Goal: Navigation & Orientation: Understand site structure

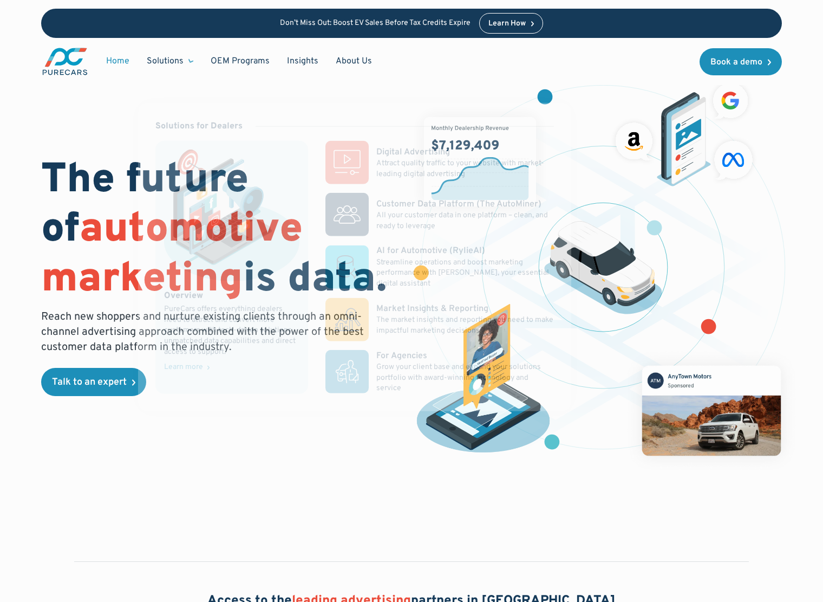
click at [167, 57] on div "Solutions" at bounding box center [165, 61] width 37 height 12
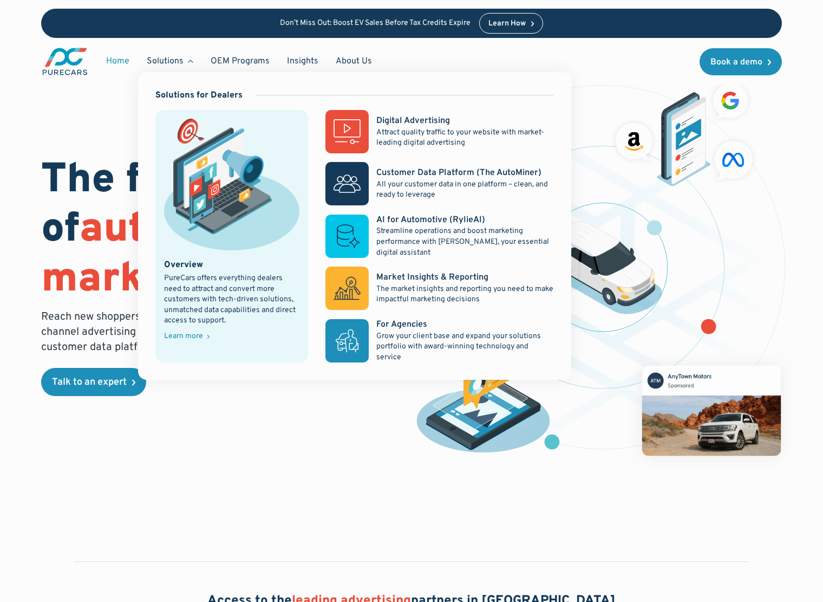
click at [193, 333] on div "Learn more" at bounding box center [183, 337] width 39 height 8
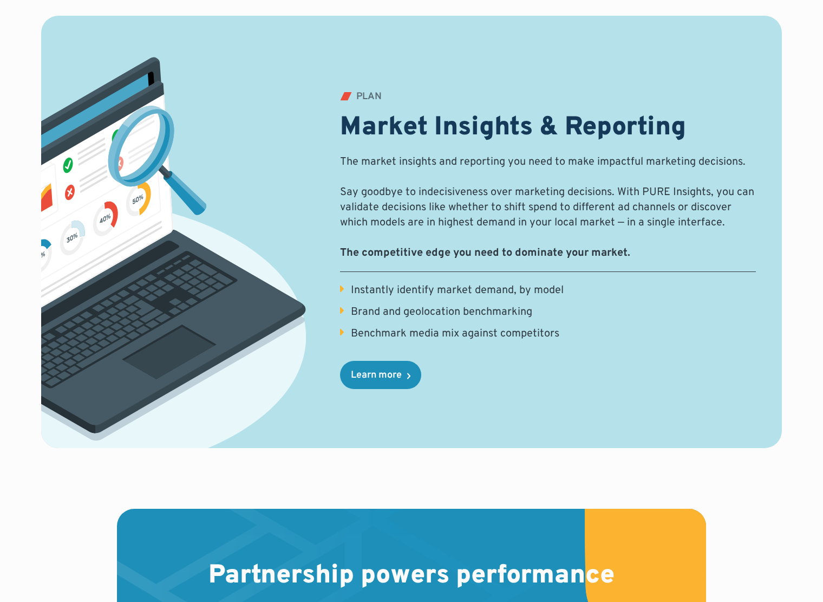
scroll to position [1354, 0]
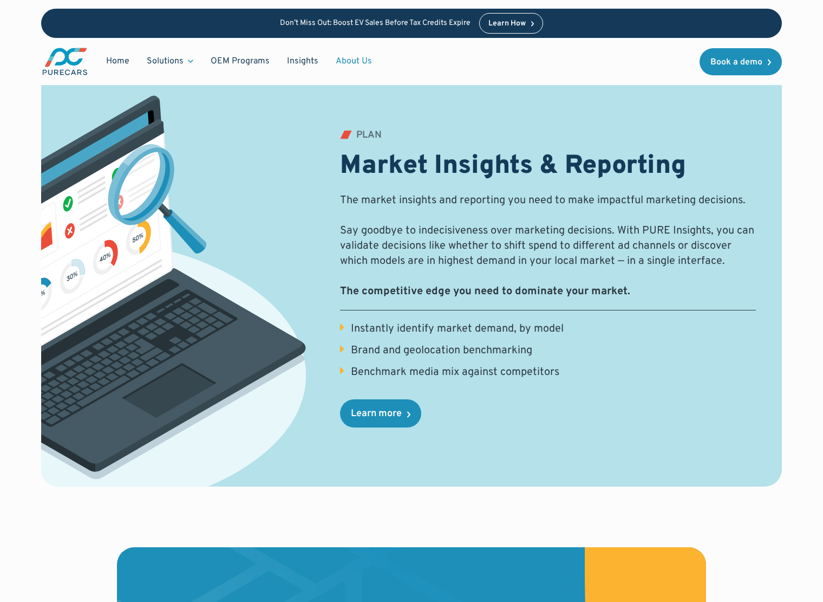
click at [355, 60] on link "About Us" at bounding box center [354, 61] width 54 height 21
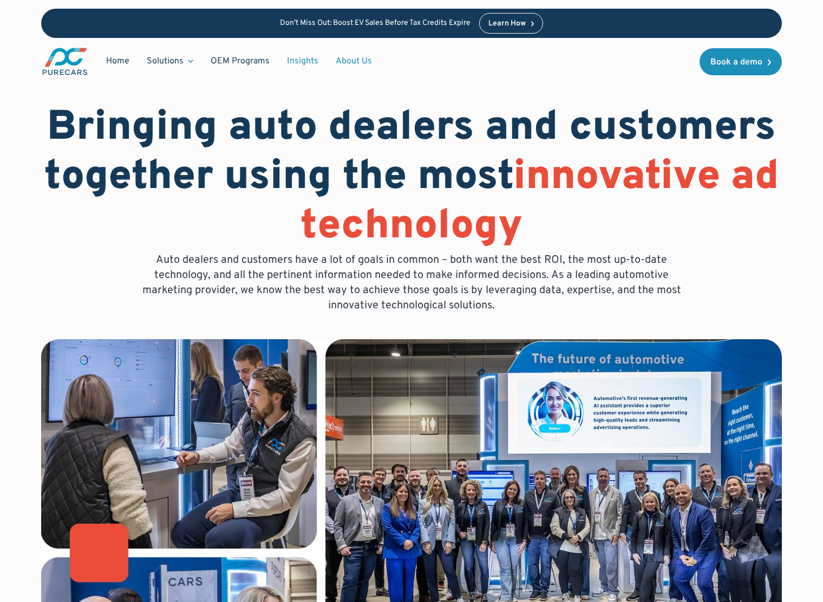
click at [299, 60] on link "Insights" at bounding box center [302, 61] width 49 height 21
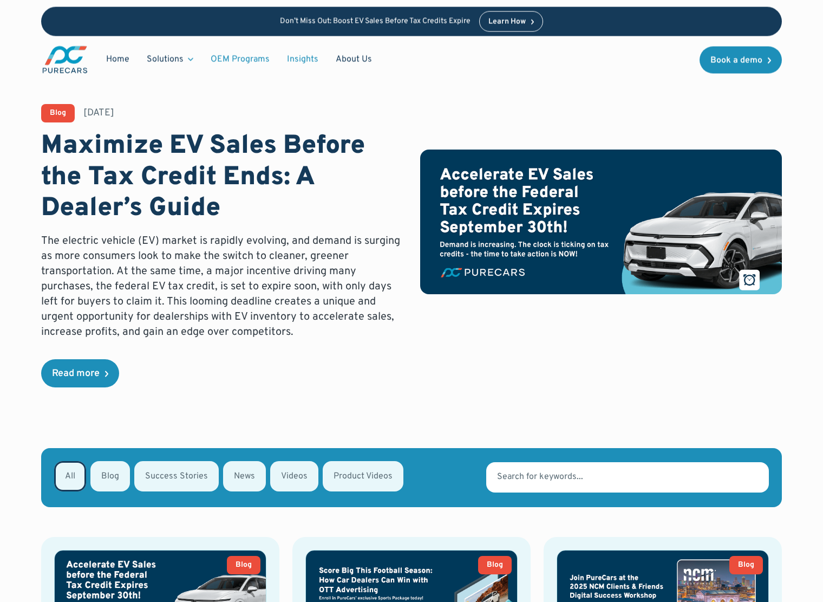
click at [243, 48] on div "Home Solutions Solutions for Dealers Overview PureCars offers everything dealer…" at bounding box center [211, 60] width 340 height 30
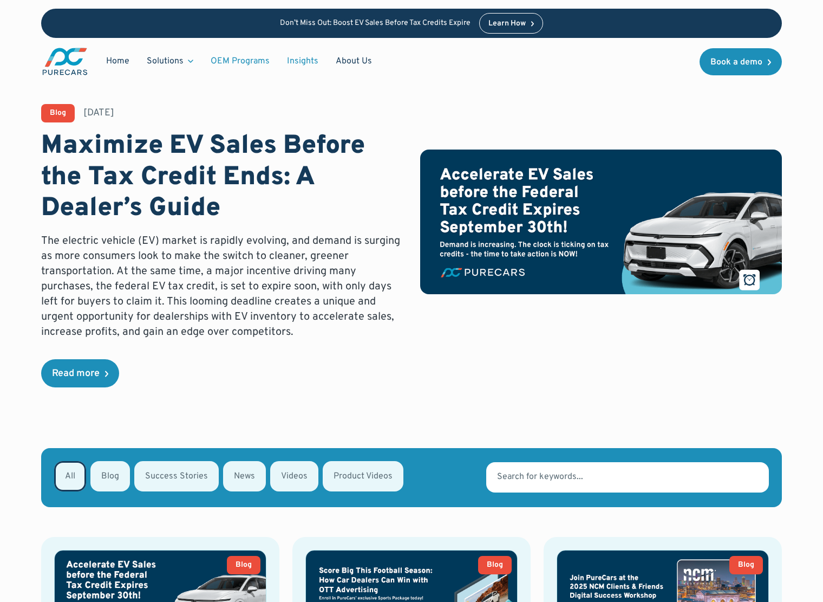
click at [245, 57] on link "OEM Programs" at bounding box center [240, 61] width 76 height 21
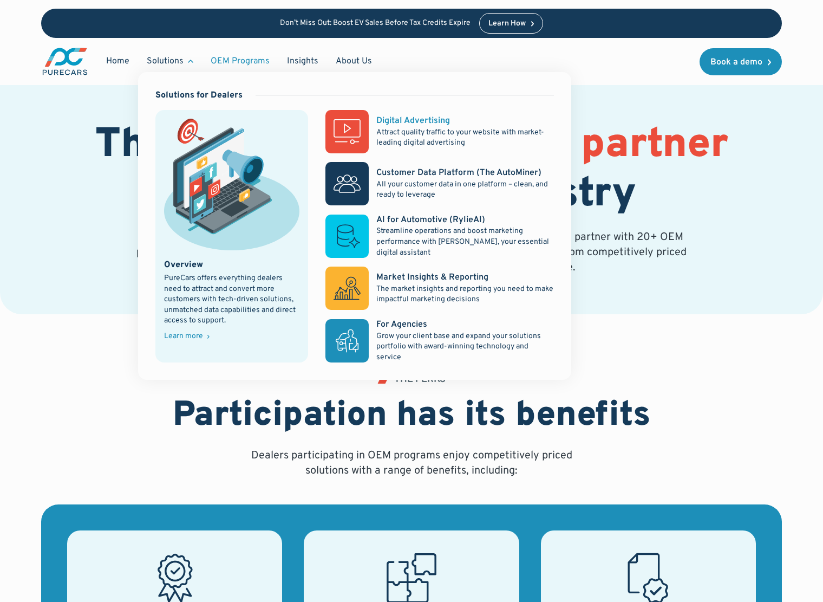
click at [402, 119] on div "Digital Advertising" at bounding box center [413, 121] width 74 height 12
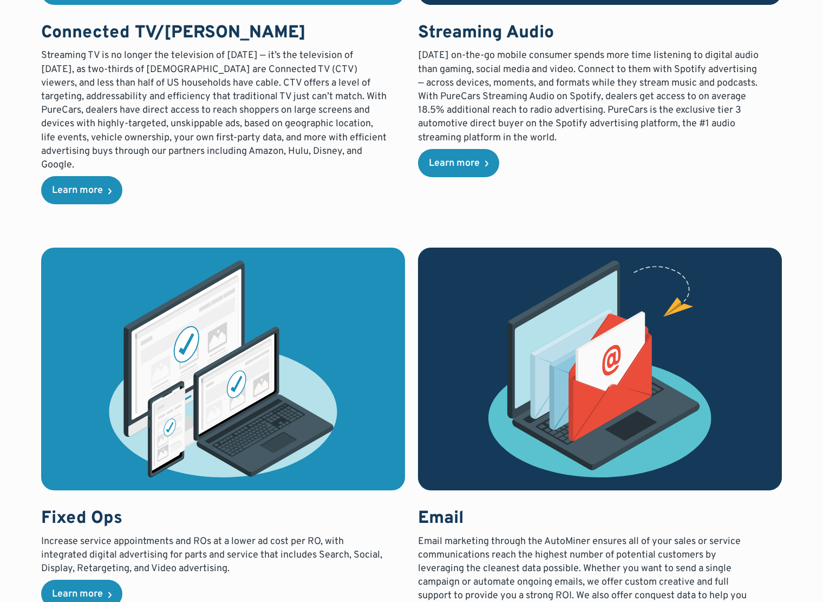
scroll to position [2113, 0]
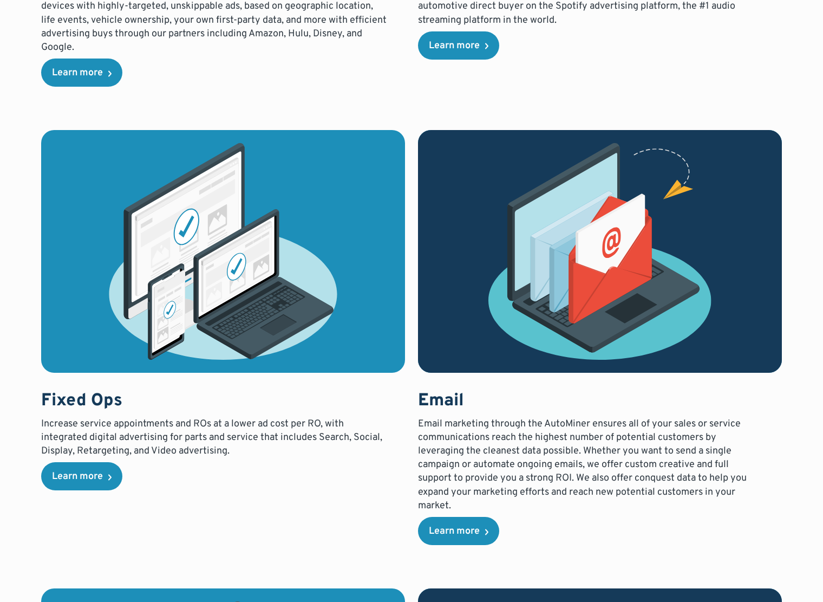
click at [466, 103] on div "Paid Advertising PureCars ensures your budget is spent wisely across Google and…" at bounding box center [411, 68] width 741 height 2652
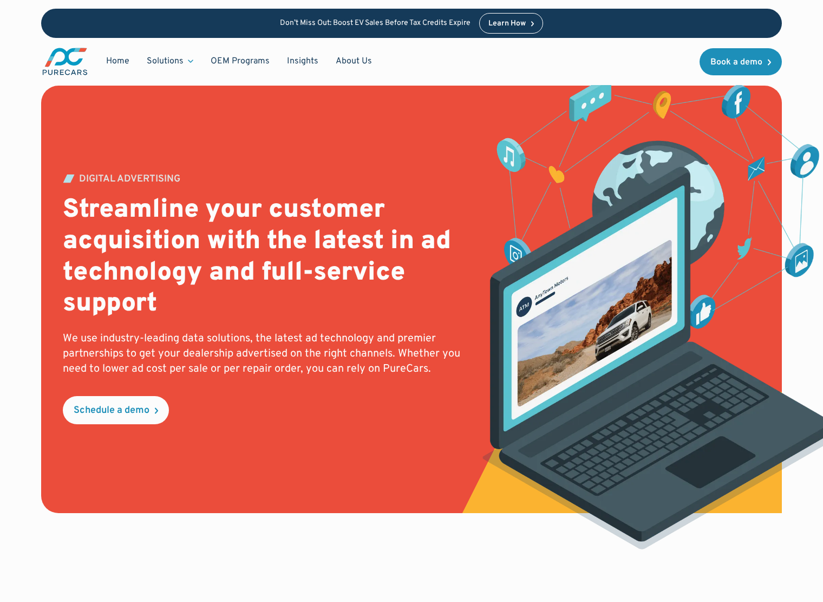
scroll to position [0, 0]
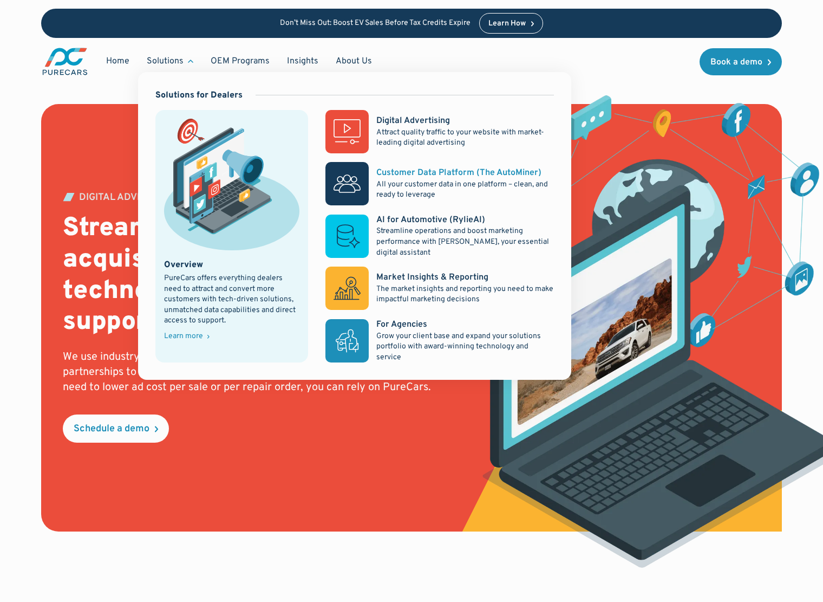
click at [429, 176] on div "Customer Data Platform (The AutoMiner)" at bounding box center [458, 173] width 165 height 12
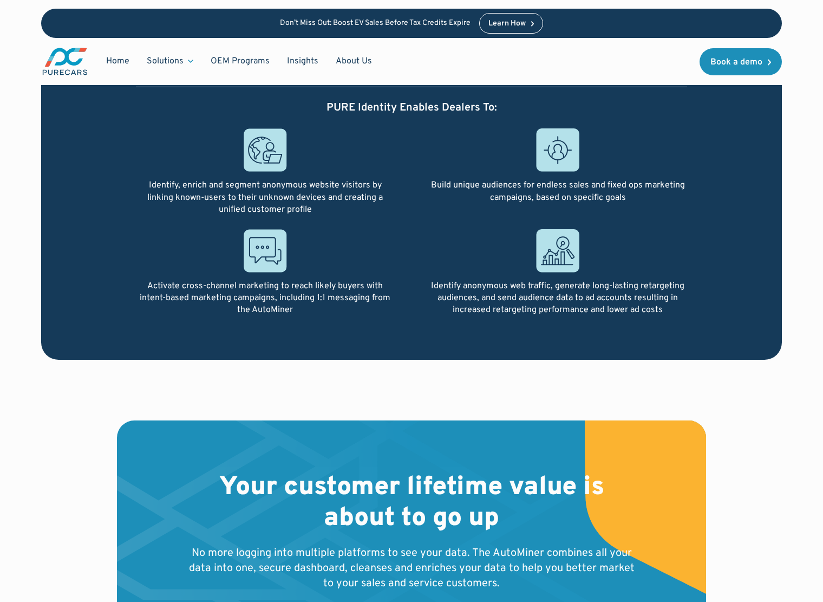
scroll to position [3358, 0]
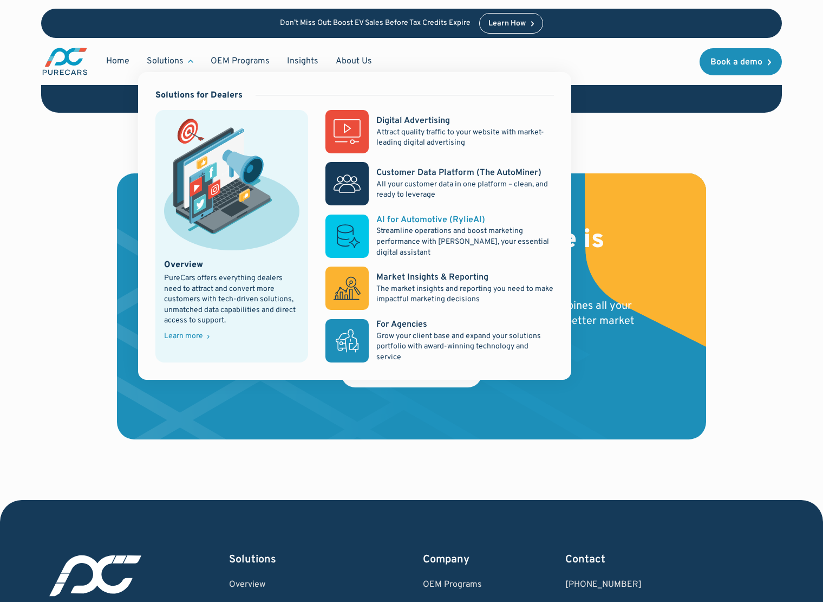
click at [421, 227] on p "Streamline operations and boost marketing performance with [PERSON_NAME], your …" at bounding box center [465, 242] width 178 height 32
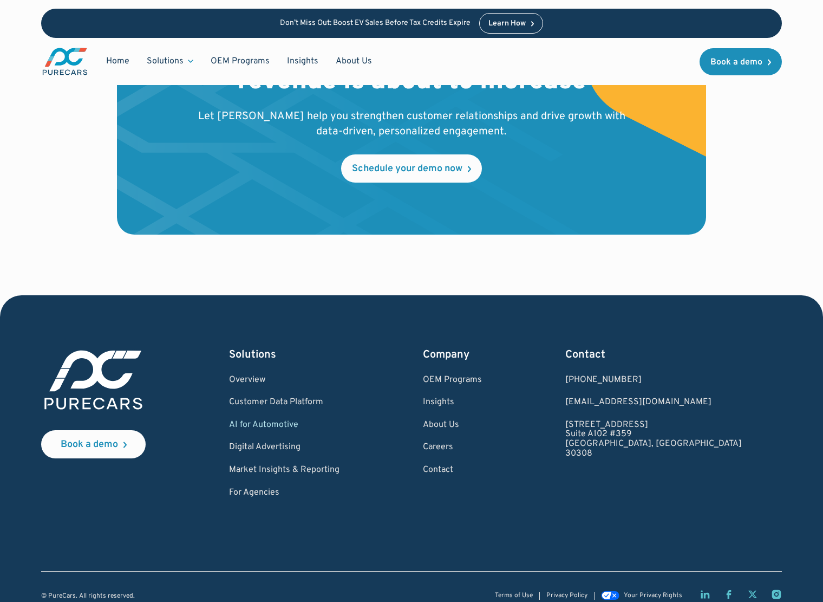
scroll to position [2377, 0]
click at [482, 375] on link "OEM Programs" at bounding box center [452, 380] width 59 height 10
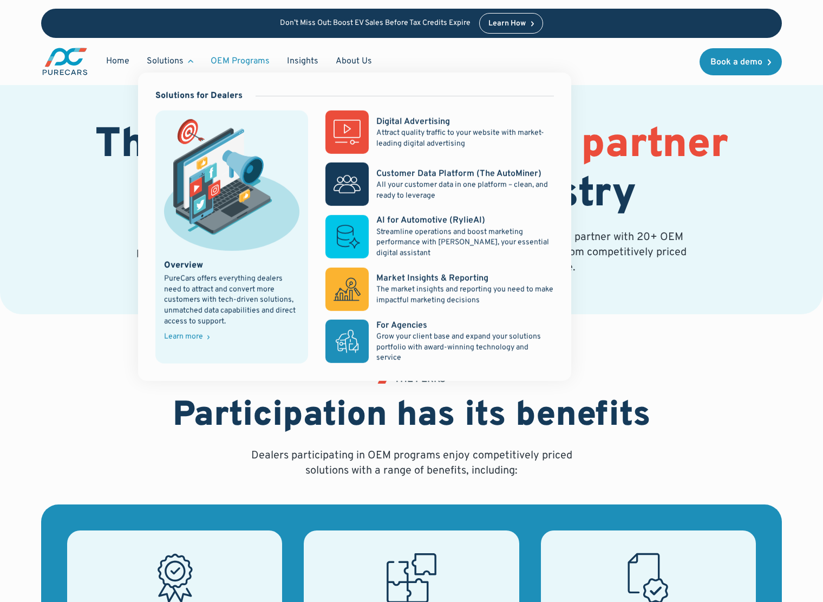
click at [165, 58] on div "Solutions" at bounding box center [165, 61] width 37 height 12
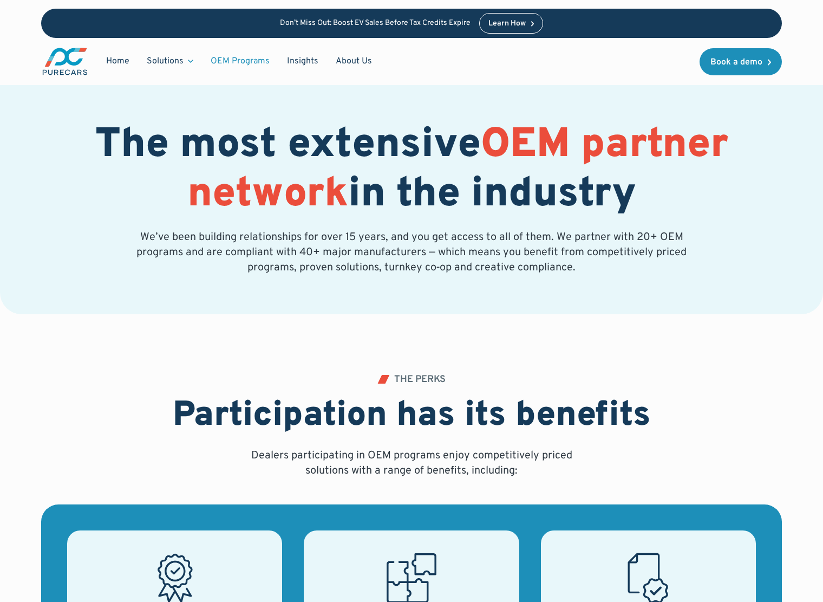
click at [538, 299] on div "The most extensive OEM partner network in the industry We’ve been building rela…" at bounding box center [411, 157] width 741 height 314
click at [299, 57] on link "Insights" at bounding box center [302, 61] width 49 height 21
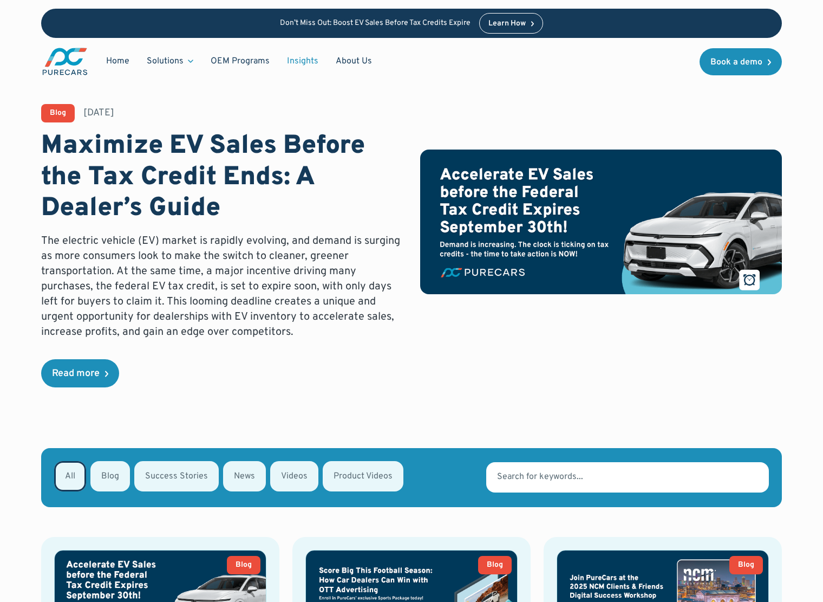
click at [173, 61] on div "Solutions" at bounding box center [165, 61] width 37 height 12
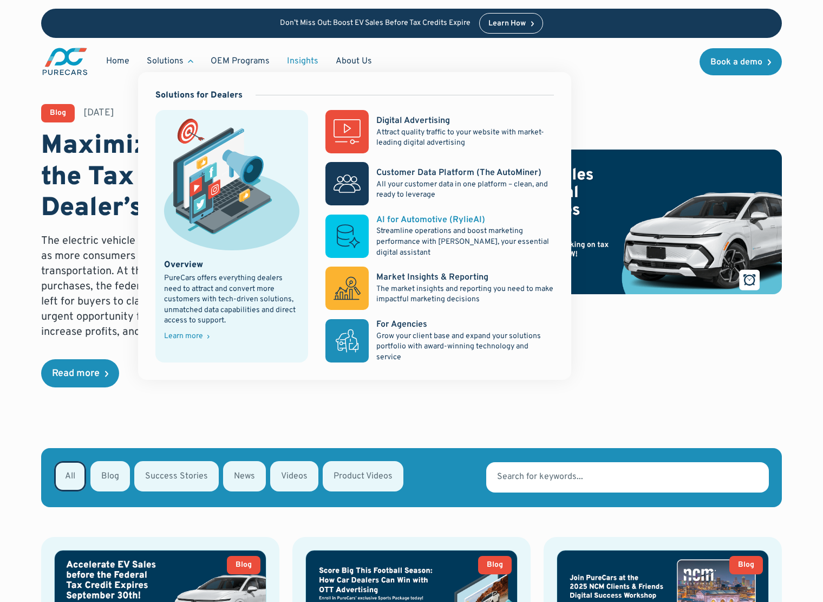
click at [361, 240] on rect at bounding box center [347, 236] width 43 height 43
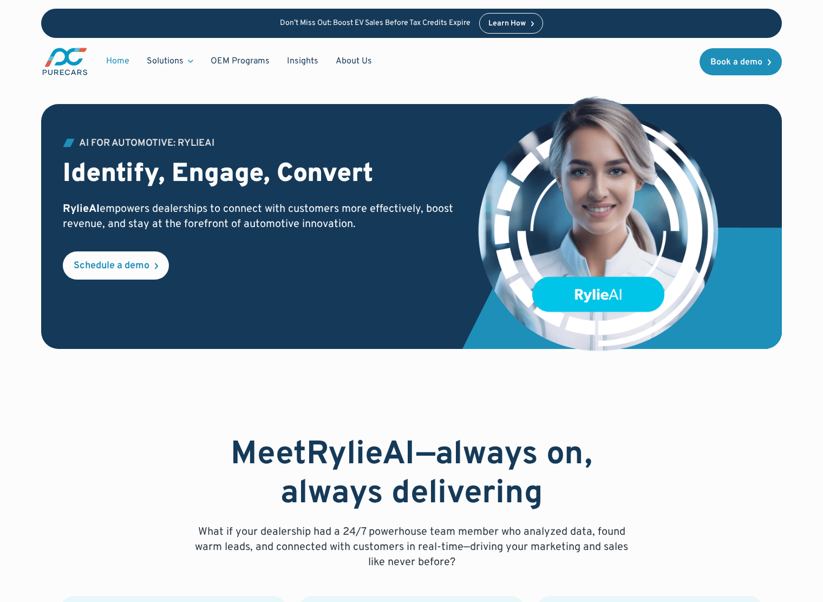
click at [126, 62] on link "Home" at bounding box center [118, 61] width 41 height 21
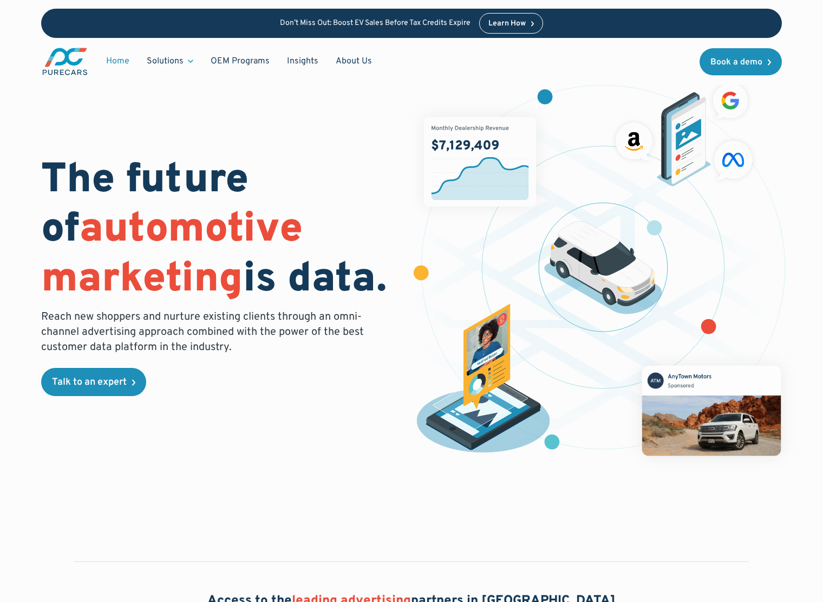
click at [590, 446] on figure at bounding box center [603, 276] width 393 height 397
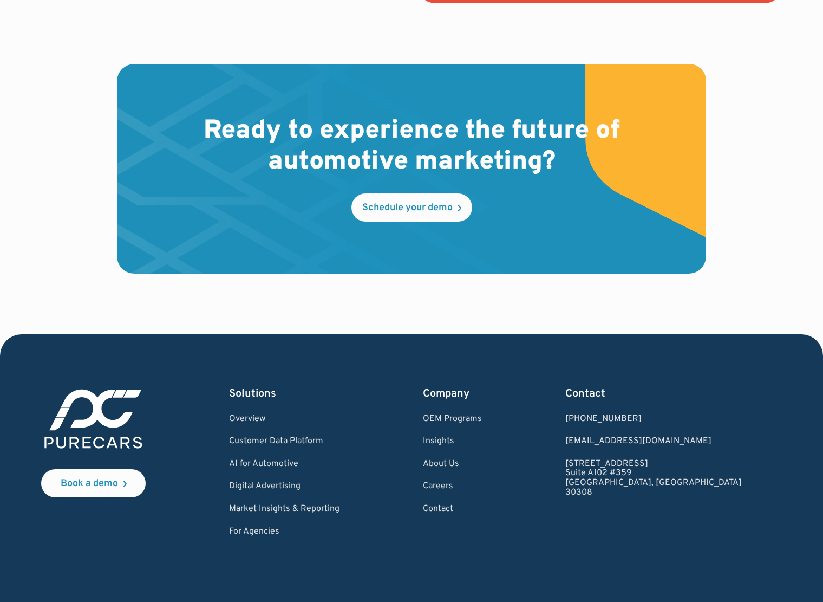
scroll to position [3103, 0]
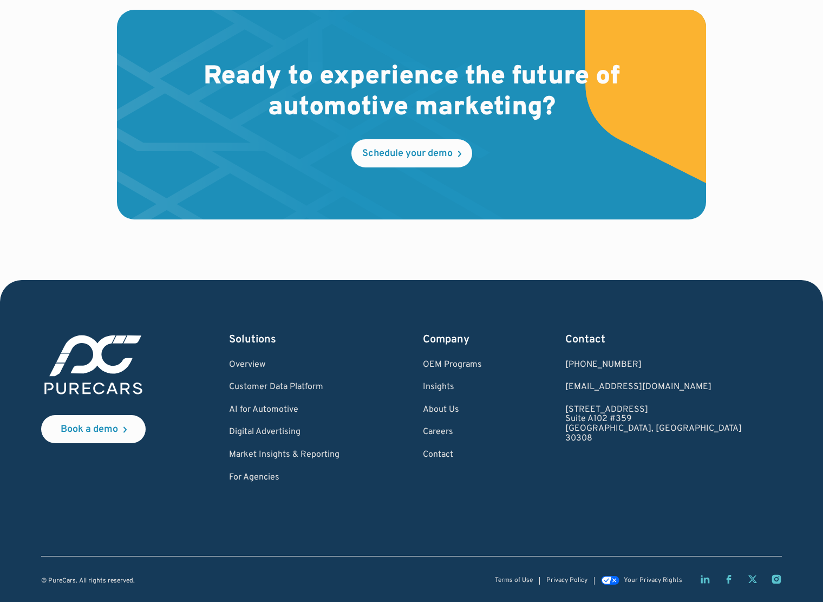
click at [600, 424] on div "Book a demo Solutions Overview Customer Data Platform AI for Automotive Digital…" at bounding box center [411, 407] width 741 height 151
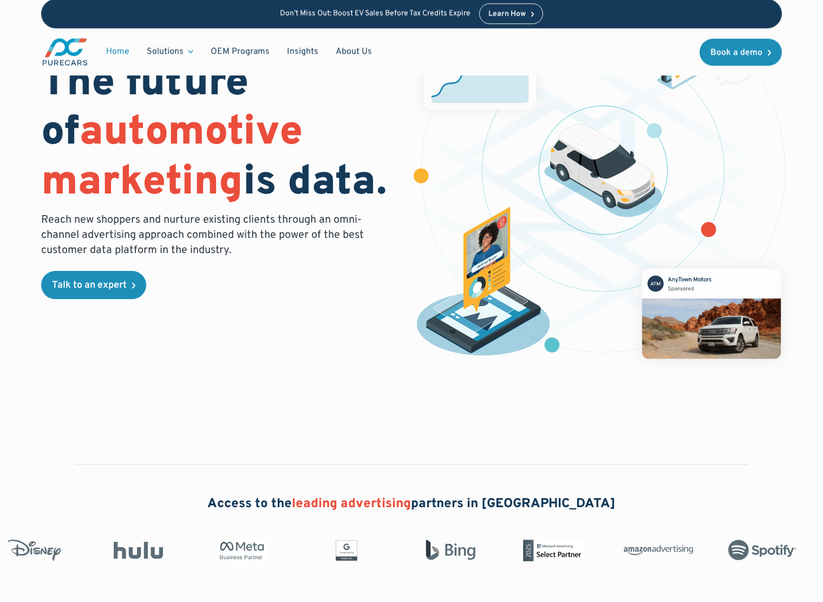
scroll to position [69, 0]
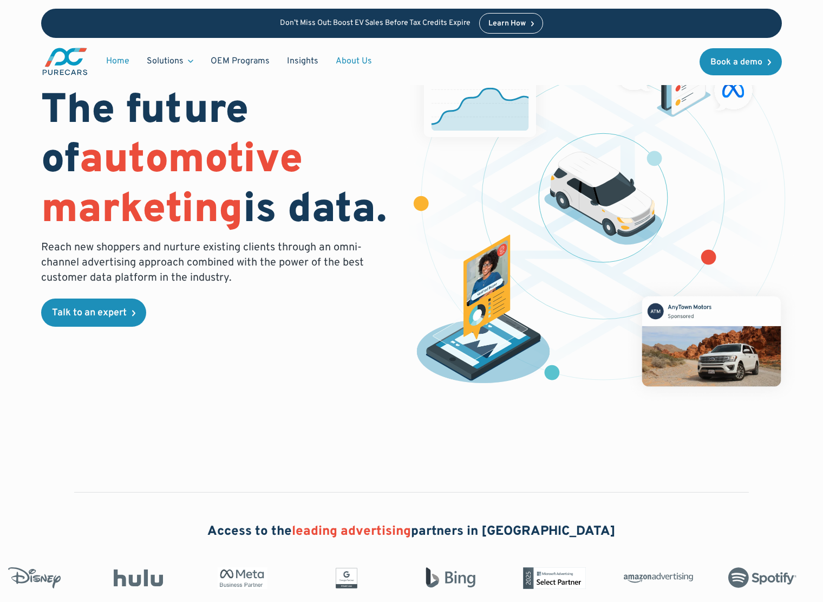
click at [338, 59] on link "About Us" at bounding box center [354, 61] width 54 height 21
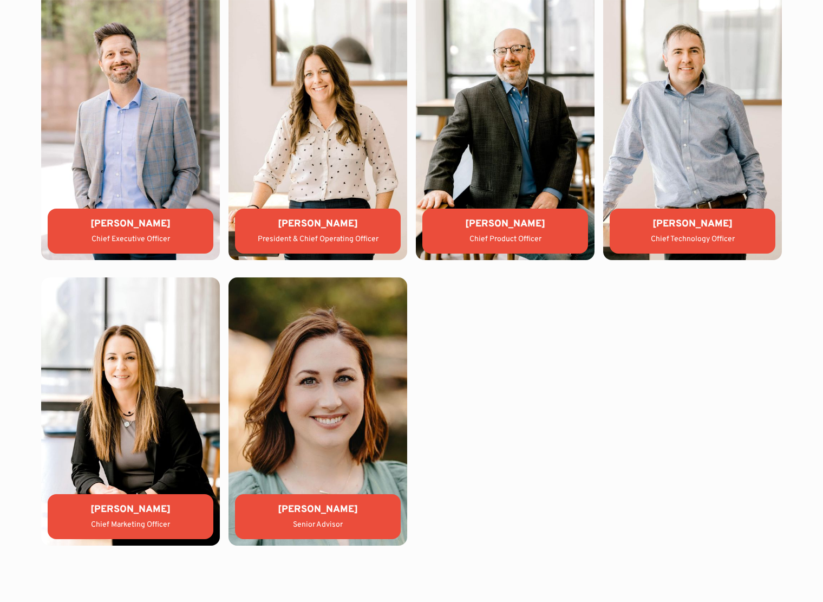
scroll to position [2438, 0]
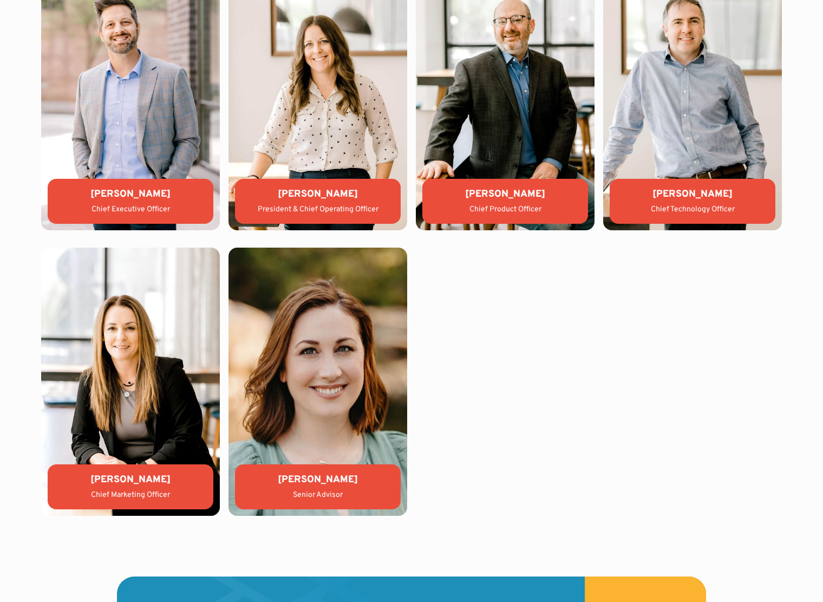
click at [464, 278] on div "[PERSON_NAME] Chief Executive Officer [PERSON_NAME] President & Chief Operating…" at bounding box center [411, 239] width 741 height 554
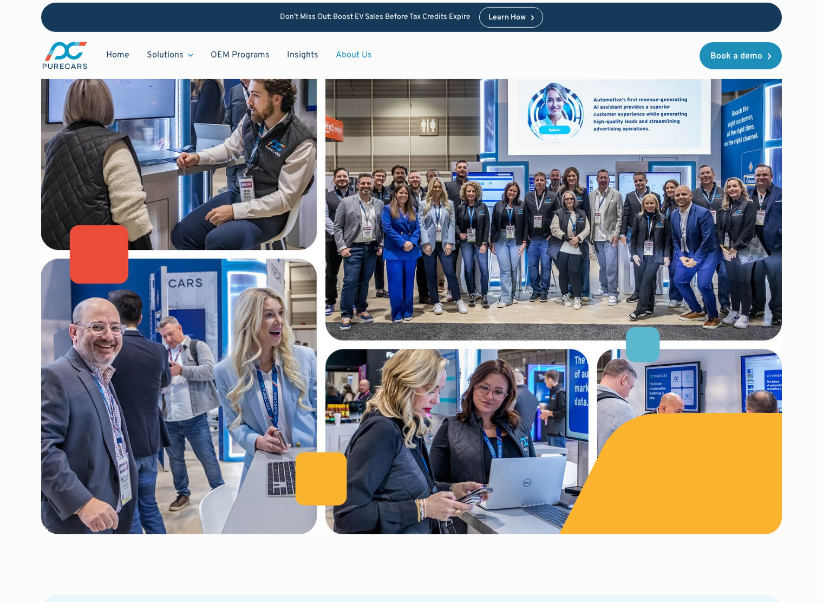
scroll to position [0, 0]
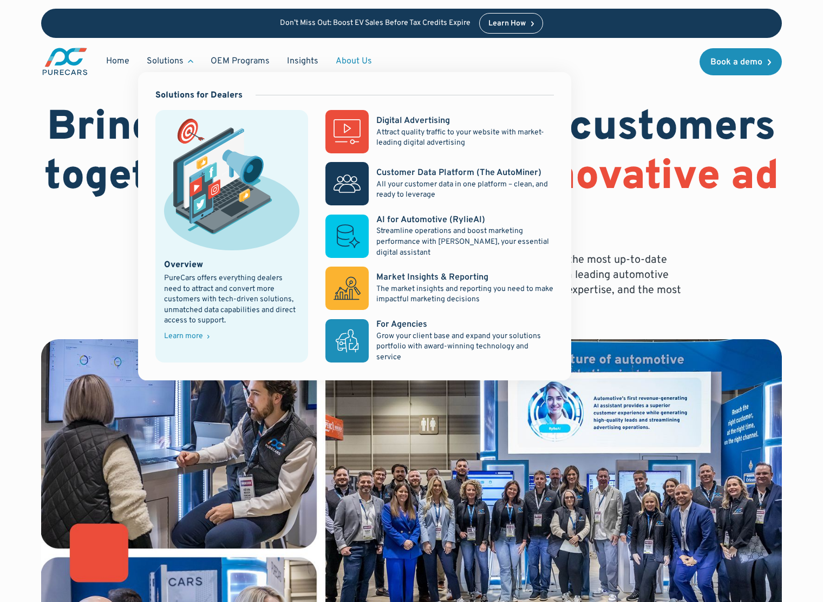
click at [171, 56] on div "Solutions" at bounding box center [165, 61] width 37 height 12
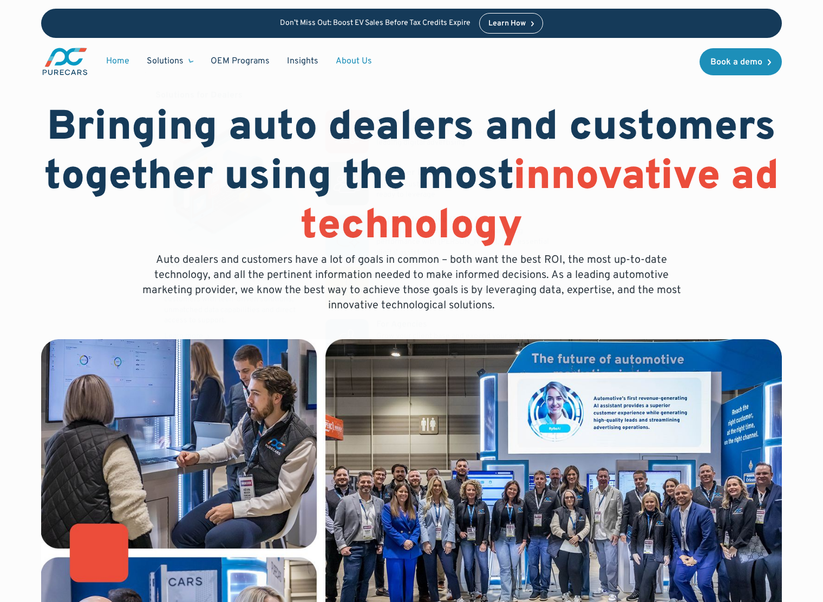
click at [117, 59] on link "Home" at bounding box center [118, 61] width 41 height 21
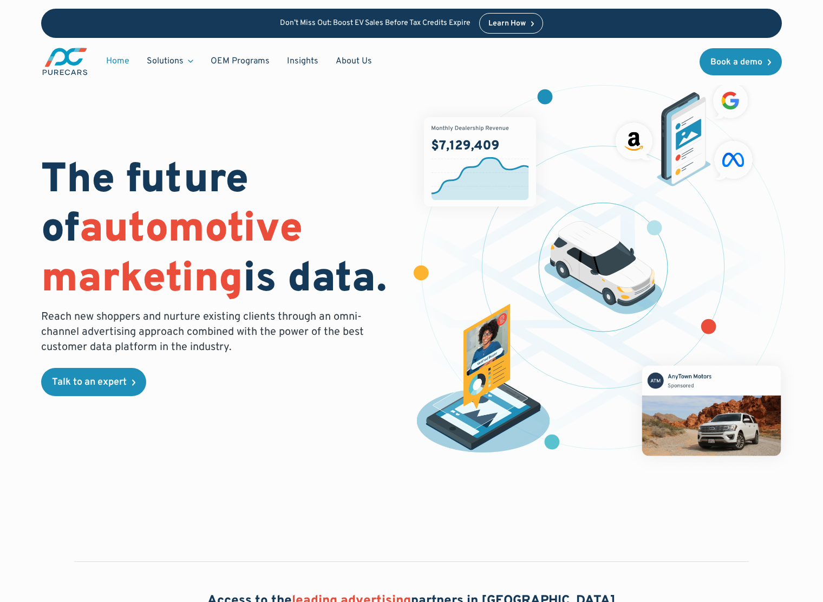
scroll to position [527, 0]
